Goal: Information Seeking & Learning: Learn about a topic

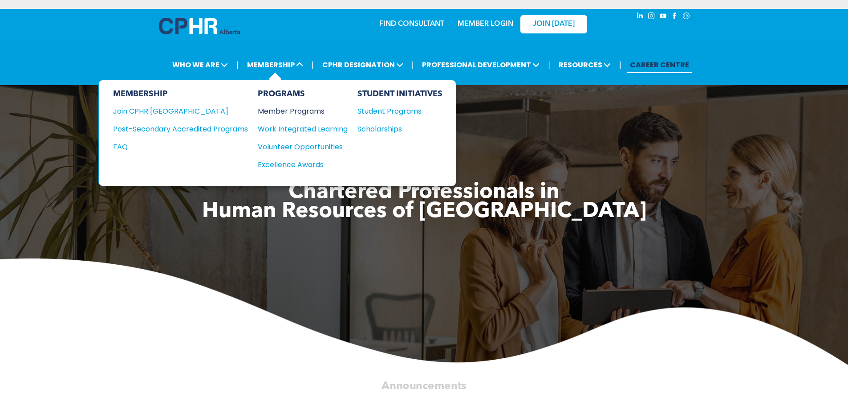
click at [278, 110] on div "Member Programs" at bounding box center [298, 111] width 81 height 11
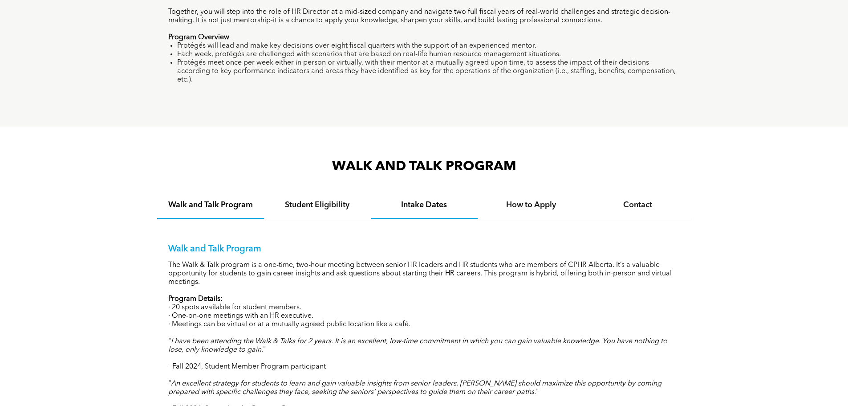
scroll to position [757, 0]
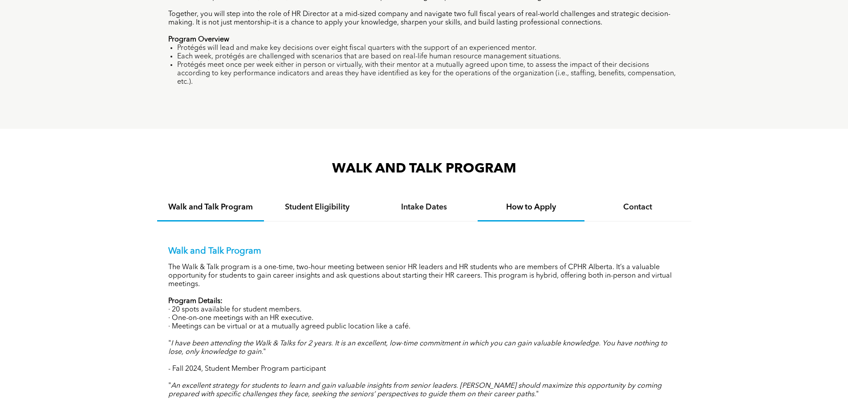
click at [549, 202] on h4 "How to Apply" at bounding box center [531, 207] width 91 height 10
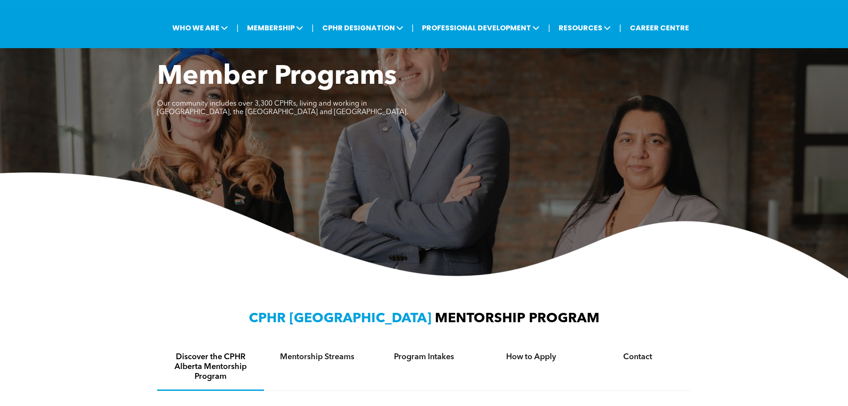
scroll to position [0, 0]
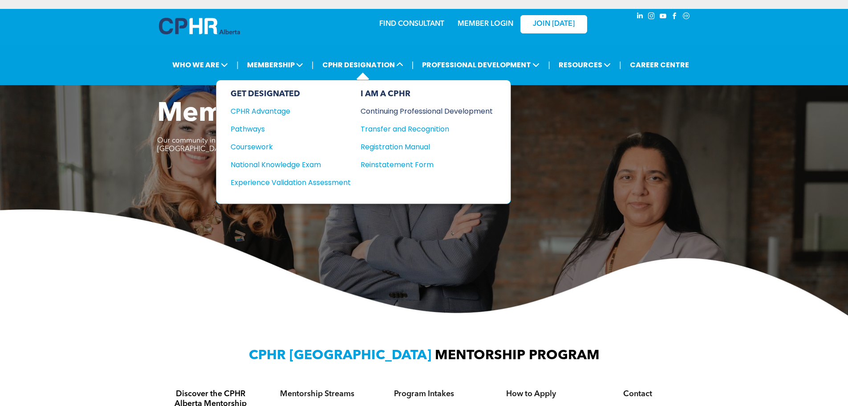
click at [387, 115] on div "Continuing Professional Development" at bounding box center [420, 111] width 119 height 11
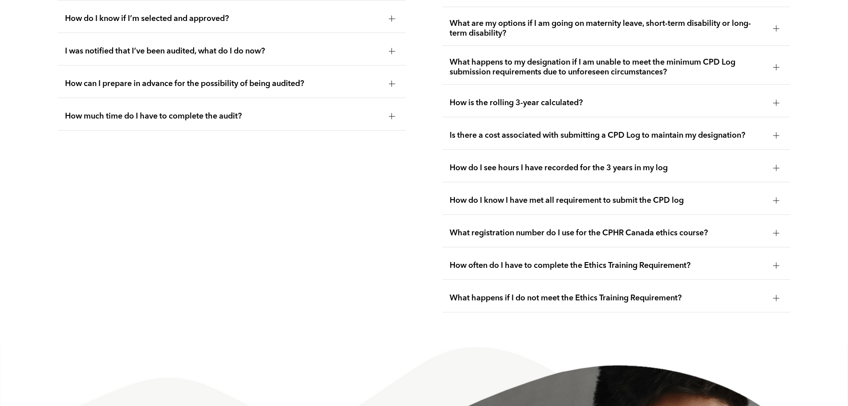
scroll to position [1913, 0]
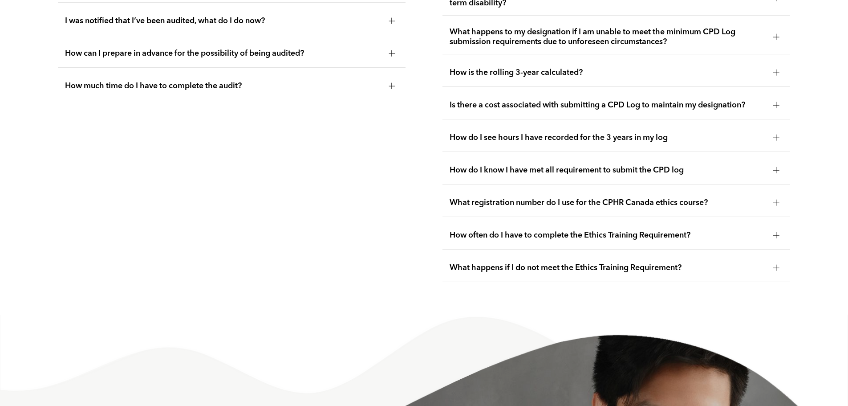
click at [585, 110] on span "Is there a cost associated with submitting a CPD Log to maintain my designation?" at bounding box center [608, 105] width 317 height 10
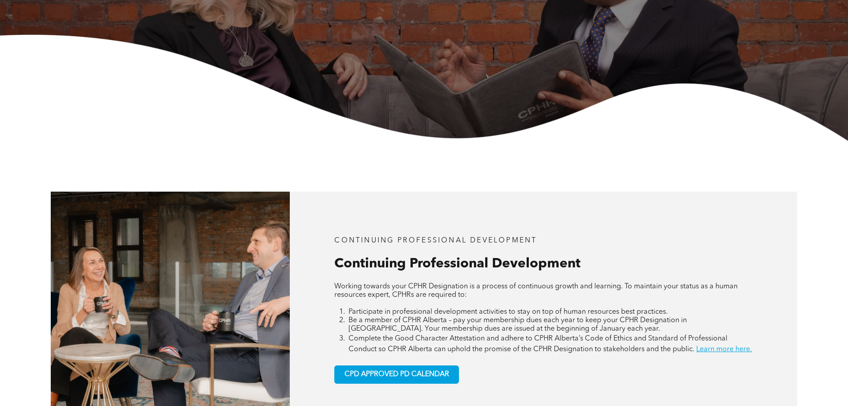
scroll to position [0, 0]
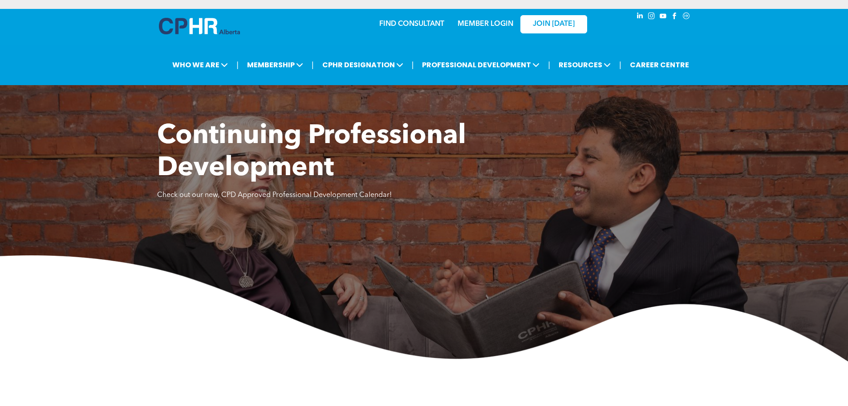
click at [475, 23] on link "MEMBER LOGIN" at bounding box center [486, 23] width 56 height 7
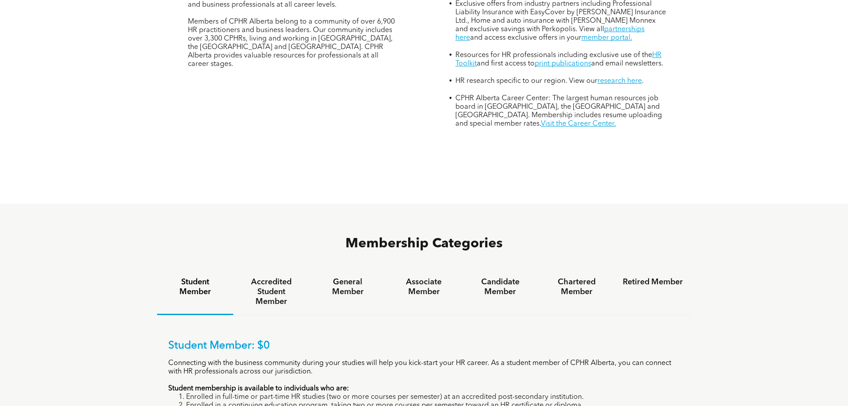
scroll to position [534, 0]
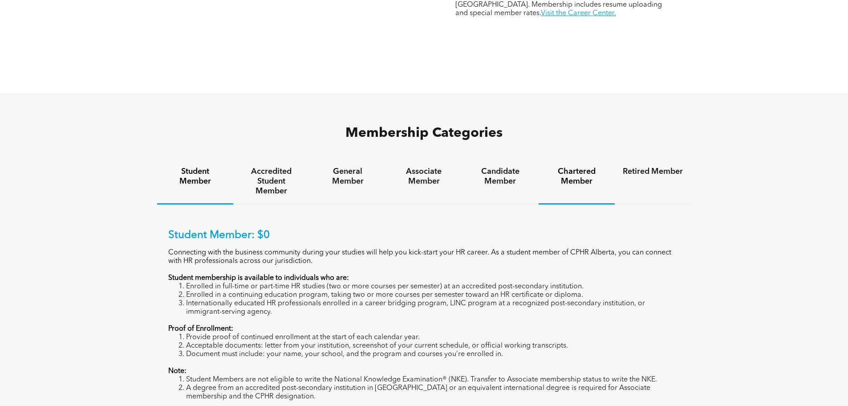
click at [578, 167] on h4 "Chartered Member" at bounding box center [577, 177] width 60 height 20
